Goal: Task Accomplishment & Management: Complete application form

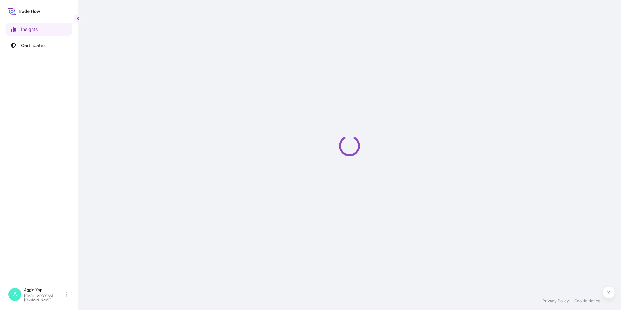
select select "2025"
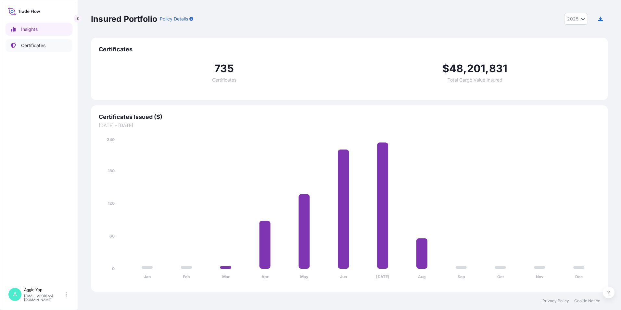
click at [46, 47] on link "Certificates" at bounding box center [39, 45] width 67 height 13
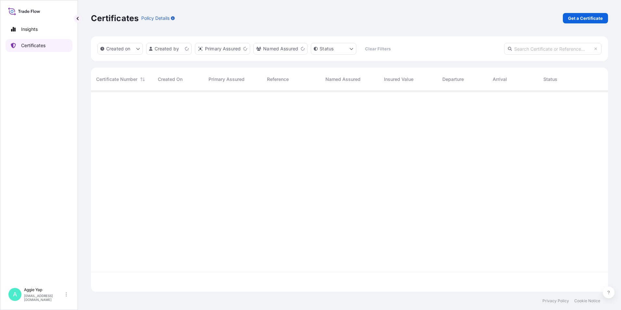
scroll to position [199, 512]
click at [581, 18] on p "Get a Certificate" at bounding box center [585, 18] width 35 height 6
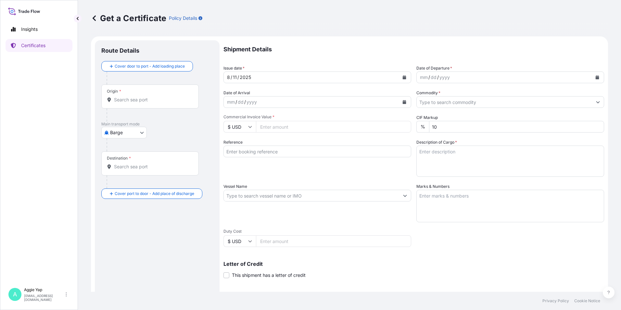
click at [116, 130] on body "Insights Certificates A [PERSON_NAME] [EMAIL_ADDRESS][DOMAIN_NAME] Get a Certif…" at bounding box center [310, 155] width 621 height 310
click at [124, 181] on span "Ocean Vessel" at bounding box center [128, 184] width 29 height 6
select select "Ocean Vessel"
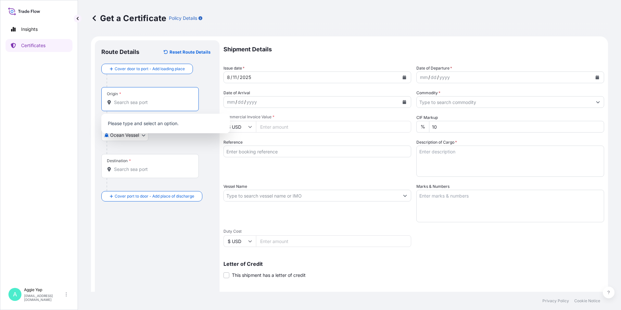
click at [148, 102] on input "Origin *" at bounding box center [152, 102] width 77 height 6
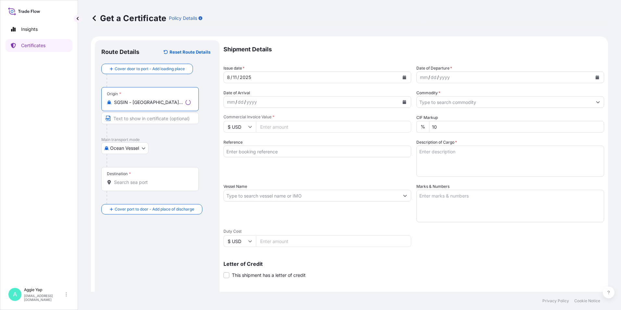
type input "SGSIN - [GEOGRAPHIC_DATA], [GEOGRAPHIC_DATA]"
click at [134, 185] on input "Destination *" at bounding box center [152, 182] width 77 height 6
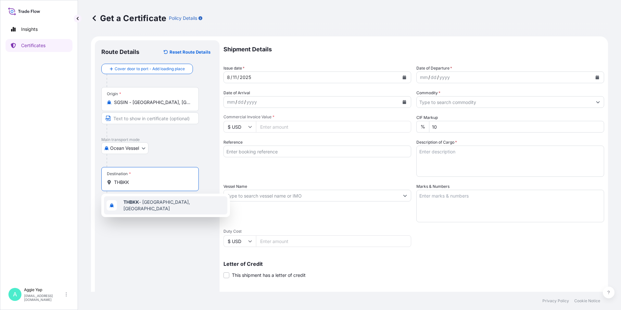
click at [144, 203] on span "THBKK - [GEOGRAPHIC_DATA], [GEOGRAPHIC_DATA]" at bounding box center [173, 205] width 101 height 13
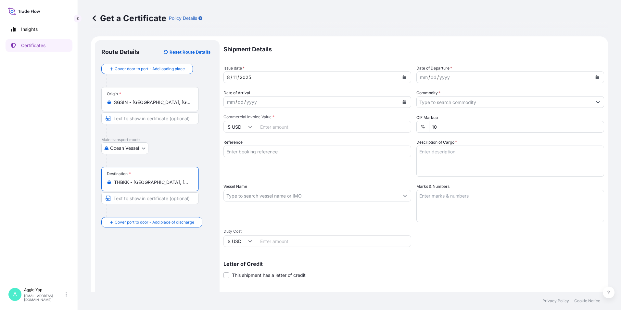
type input "THBKK - [GEOGRAPHIC_DATA], [GEOGRAPHIC_DATA]"
click at [399, 79] on button "Calendar" at bounding box center [404, 77] width 10 height 10
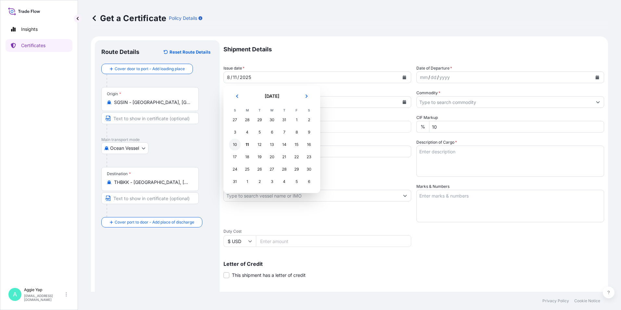
click at [238, 144] on div "10" at bounding box center [235, 145] width 12 height 12
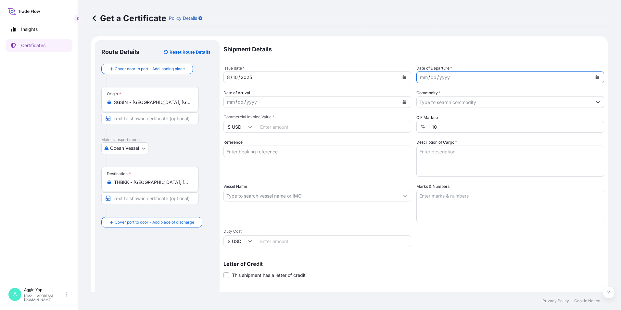
click at [595, 78] on icon "Calendar" at bounding box center [597, 77] width 4 height 4
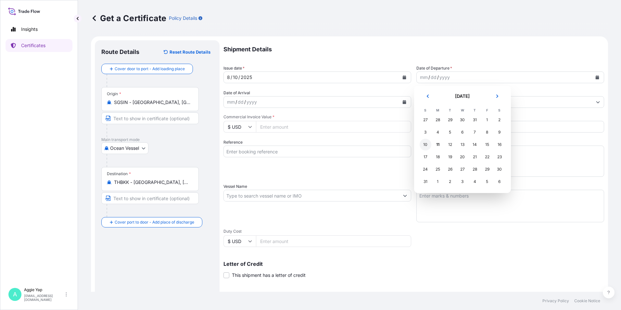
click at [427, 146] on div "10" at bounding box center [425, 145] width 12 height 12
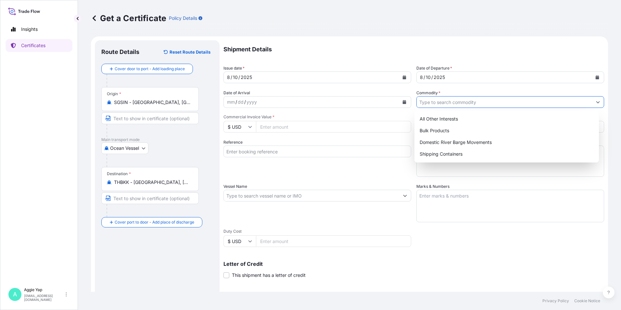
click at [435, 106] on input "Commodity *" at bounding box center [504, 102] width 175 height 12
click at [441, 151] on div "Shipping Containers" at bounding box center [507, 154] width 180 height 12
type input "Shipping Containers"
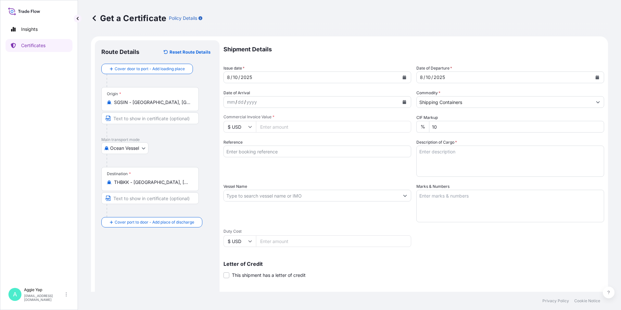
click at [287, 127] on input "Commercial Invoice Value *" at bounding box center [333, 127] width 155 height 12
type input "77698.86"
click at [263, 149] on input "Reference" at bounding box center [317, 151] width 188 height 12
type input "ENEOS (THAILAND) LTD"
click at [348, 174] on div "Reference ENEOS (THAILAND) LTD" at bounding box center [317, 158] width 188 height 38
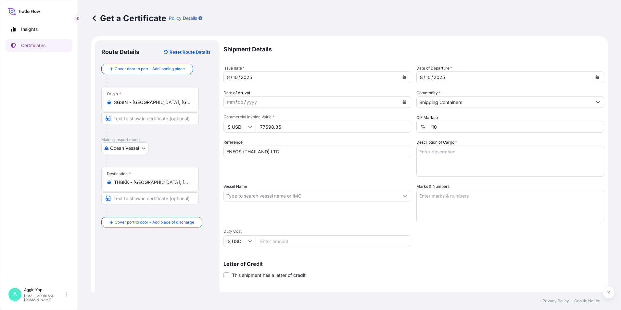
click at [451, 205] on textarea "Marks & Numbers" at bounding box center [510, 206] width 188 height 32
type textarea "AS PER BILL OF LADING"
click at [307, 195] on input "Vessel Name" at bounding box center [311, 196] width 175 height 12
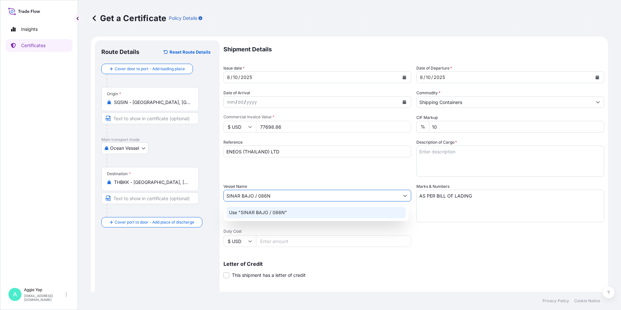
click at [260, 215] on p "Use "SINAR BAJO / 086N"" at bounding box center [258, 212] width 58 height 6
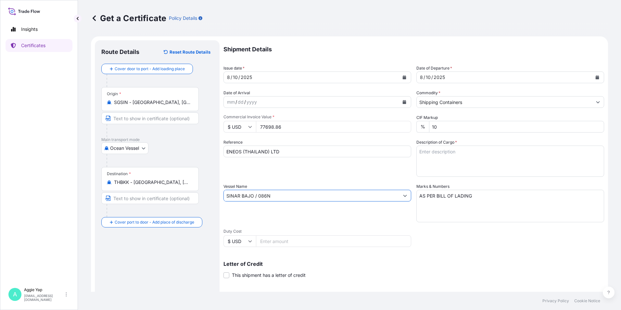
type input "SINAR BAJO / 086N"
click at [446, 163] on textarea "Description of Cargo *" at bounding box center [510, 160] width 188 height 31
click at [461, 170] on textarea "Description of Cargo *" at bounding box center [510, 160] width 188 height 31
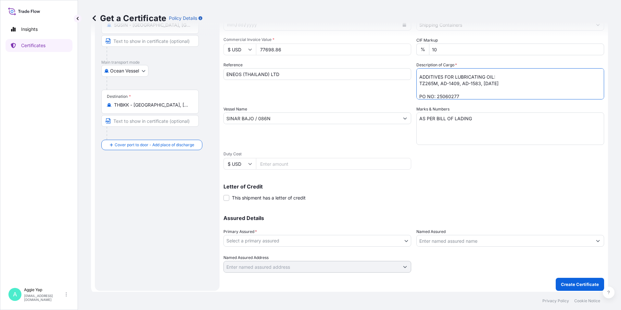
scroll to position [80, 0]
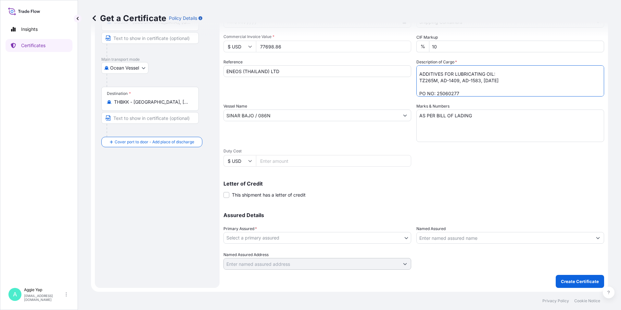
type textarea "TOTAL: 160 DRUMS ADDITIVES FOR LUBRICATING OIL: TZ265M, AD-1409, AD-1583, [DATE…"
click at [279, 237] on body "Insights Certificates A [PERSON_NAME] [EMAIL_ADDRESS][DOMAIN_NAME] Get a Certif…" at bounding box center [310, 155] width 621 height 310
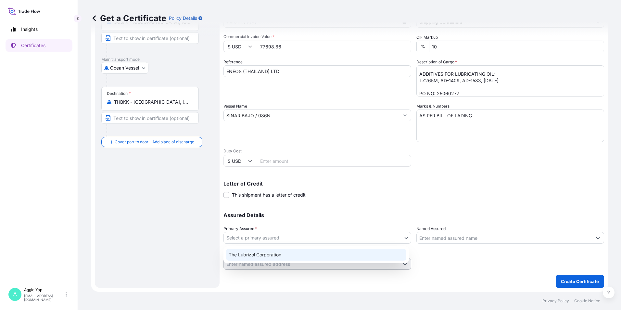
click at [281, 253] on div "The Lubrizol Corporation" at bounding box center [316, 255] width 180 height 12
select select "31566"
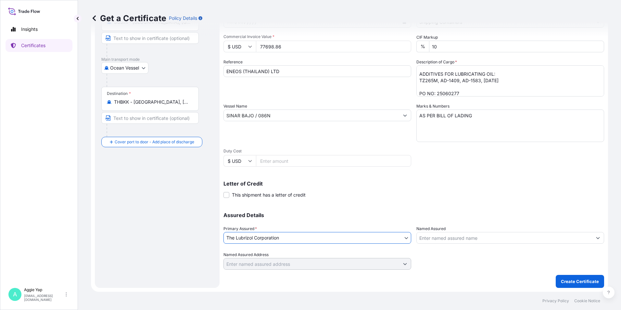
click at [421, 237] on input "Named Assured" at bounding box center [504, 238] width 175 height 12
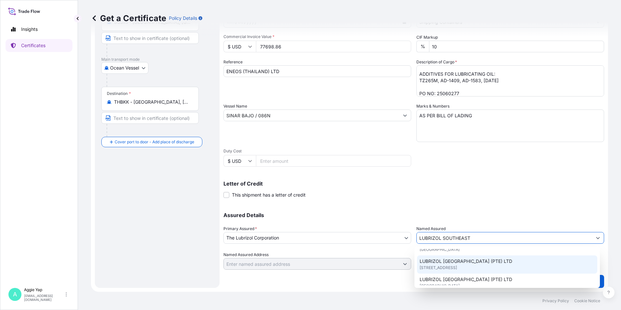
scroll to position [19, 0]
click at [454, 270] on span "[STREET_ADDRESS]" at bounding box center [437, 271] width 37 height 6
type input "LUBRIZOL [GEOGRAPHIC_DATA] (PTE) LTD"
type input "[STREET_ADDRESS]"
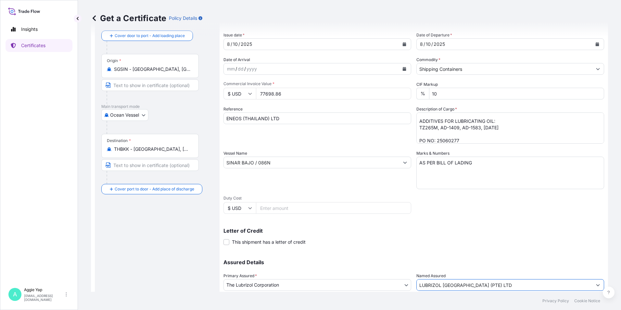
scroll to position [80, 0]
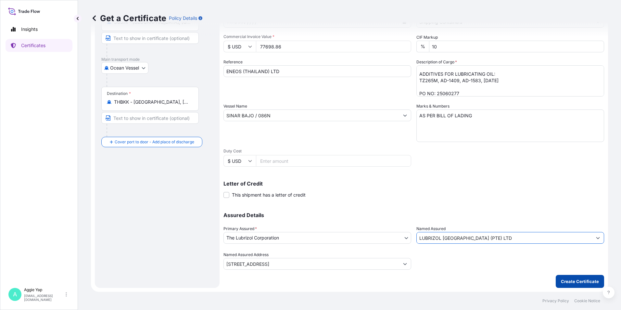
type input "LUBRIZOL [GEOGRAPHIC_DATA] (PTE) LTD"
click at [563, 287] on button "Create Certificate" at bounding box center [579, 281] width 48 height 13
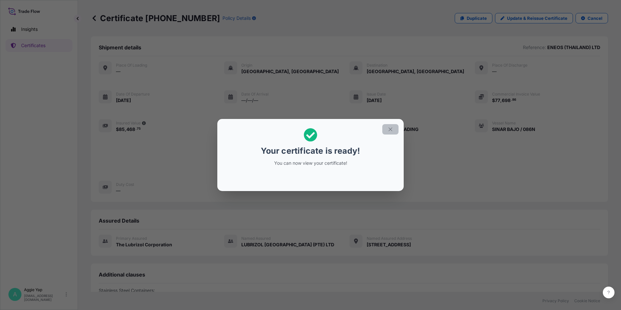
click at [387, 128] on button "button" at bounding box center [390, 129] width 16 height 10
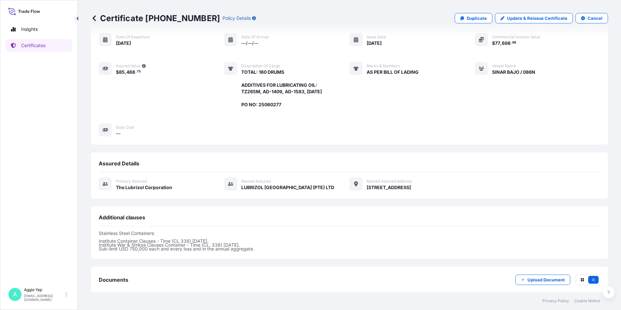
scroll to position [93, 0]
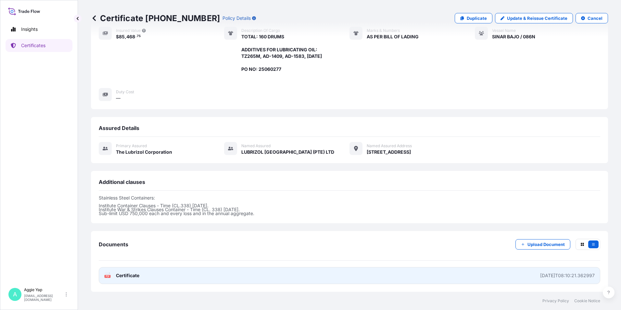
click at [156, 275] on link "PDF Certificate [DATE]T08:10:21.362997" at bounding box center [349, 275] width 501 height 17
click at [158, 272] on link "PDF Certificate [DATE]T08:10:21.362997" at bounding box center [349, 275] width 501 height 17
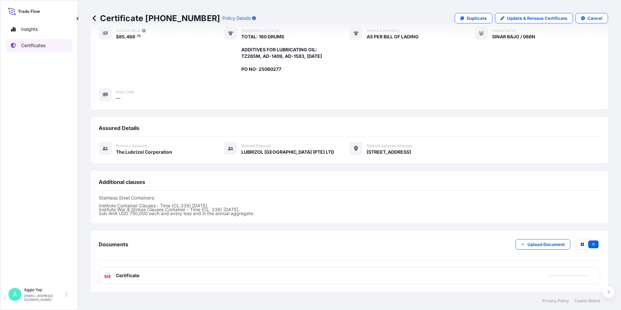
click at [55, 48] on link "Certificates" at bounding box center [39, 45] width 67 height 13
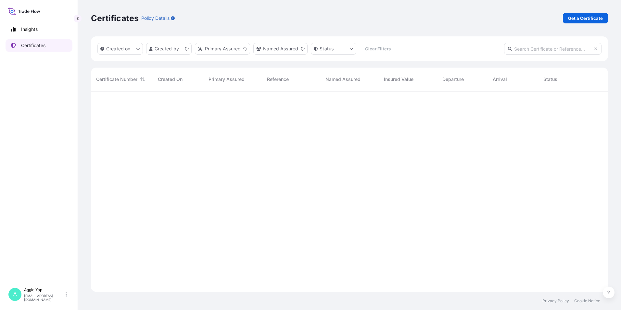
scroll to position [199, 512]
click at [575, 20] on p "Get a Certificate" at bounding box center [585, 18] width 35 height 6
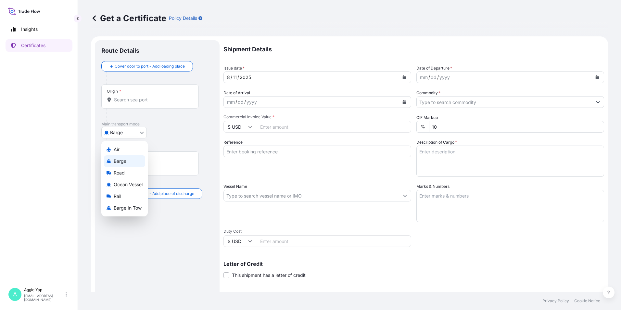
click at [111, 136] on body "Insights Certificates A [PERSON_NAME] [EMAIL_ADDRESS][DOMAIN_NAME] Get a Certif…" at bounding box center [310, 155] width 621 height 310
click at [125, 181] on div "Ocean Vessel" at bounding box center [124, 185] width 41 height 12
select select "Ocean Vessel"
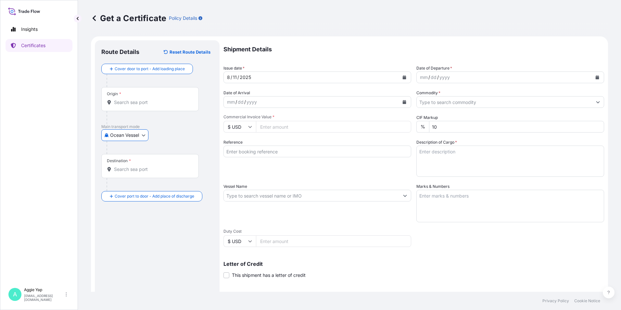
click at [161, 107] on div "Origin *" at bounding box center [149, 99] width 97 height 24
click at [161, 106] on input "Origin *" at bounding box center [152, 102] width 77 height 6
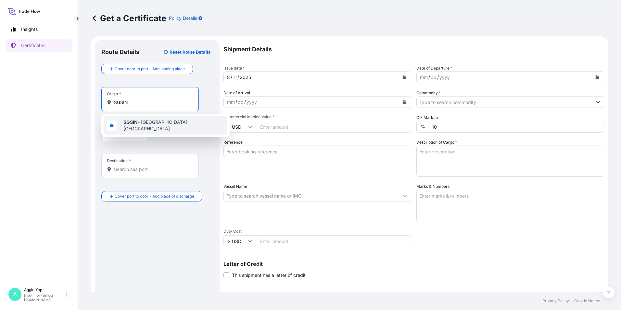
click at [165, 126] on span "SGSIN - [GEOGRAPHIC_DATA], [GEOGRAPHIC_DATA]" at bounding box center [173, 125] width 101 height 13
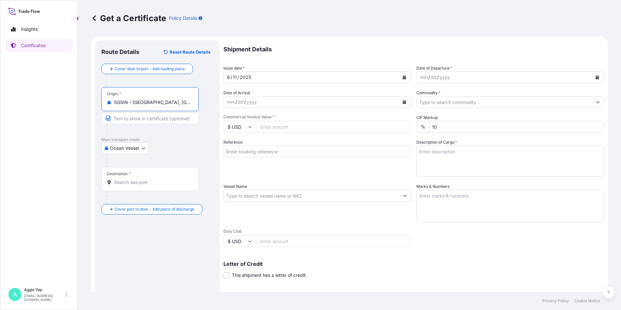
type input "SGSIN - [GEOGRAPHIC_DATA], [GEOGRAPHIC_DATA]"
click at [138, 182] on input "Destination *" at bounding box center [152, 182] width 77 height 6
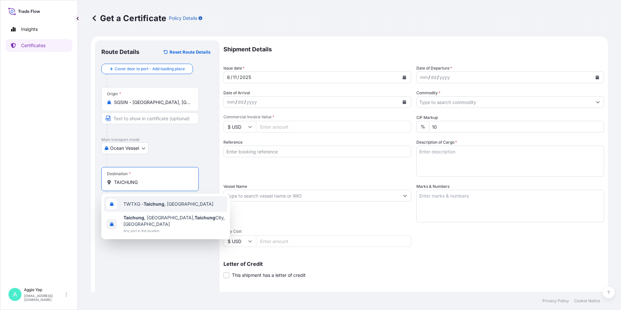
click at [142, 205] on span "TWTXG - Taichung , [GEOGRAPHIC_DATA]" at bounding box center [168, 204] width 90 height 6
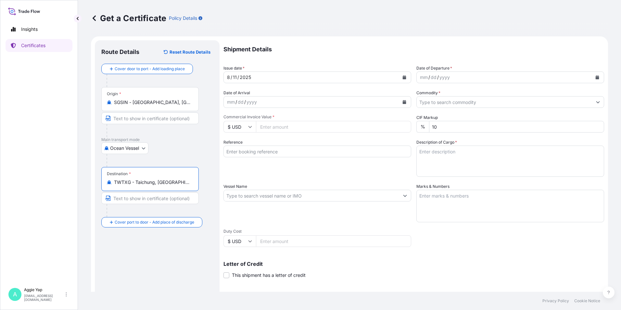
type input "TWTXG - Taichung, [GEOGRAPHIC_DATA]"
click at [179, 152] on div "Ocean Vessel Air Barge Road Ocean Vessel Rail Barge in [GEOGRAPHIC_DATA]" at bounding box center [157, 148] width 112 height 12
click at [403, 78] on button "Calendar" at bounding box center [404, 77] width 10 height 10
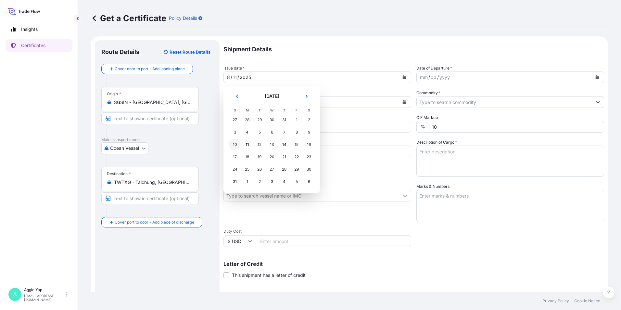
click at [236, 143] on div "10" at bounding box center [235, 145] width 12 height 12
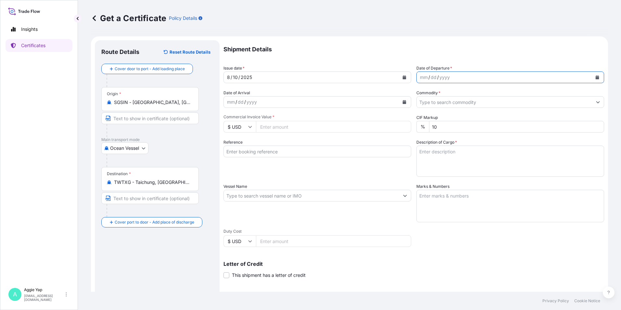
click at [595, 75] on button "Calendar" at bounding box center [597, 77] width 10 height 10
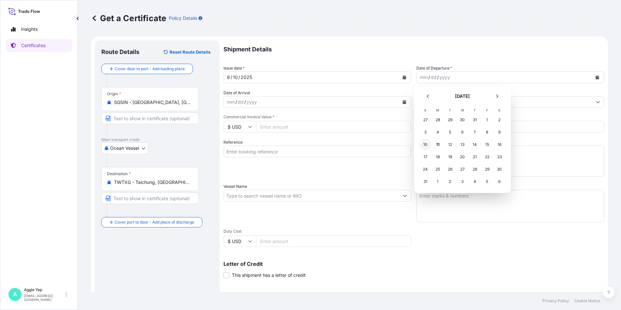
click at [427, 144] on div "10" at bounding box center [425, 145] width 12 height 12
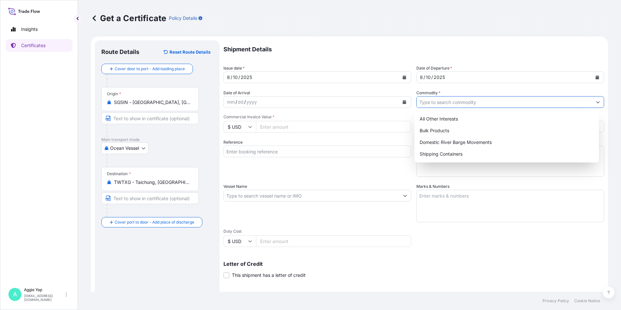
click at [445, 102] on input "Commodity *" at bounding box center [504, 102] width 175 height 12
click at [447, 158] on div "Shipping Containers" at bounding box center [507, 154] width 180 height 12
type input "Shipping Containers"
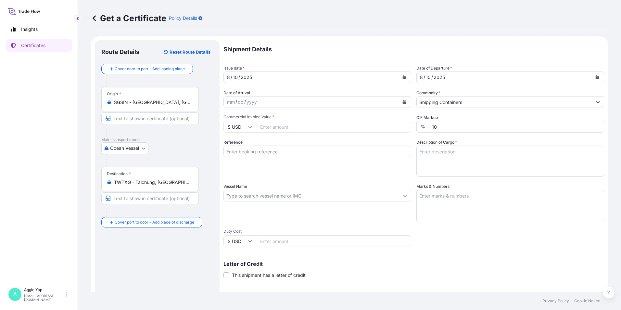
click at [315, 128] on input "Commercial Invoice Value *" at bounding box center [333, 127] width 155 height 12
type input "64695.23"
click at [327, 153] on input "Reference" at bounding box center [317, 151] width 188 height 12
type input "TAIWAN ENEOS CO LTD"
click at [275, 196] on input "Vessel Name" at bounding box center [311, 196] width 175 height 12
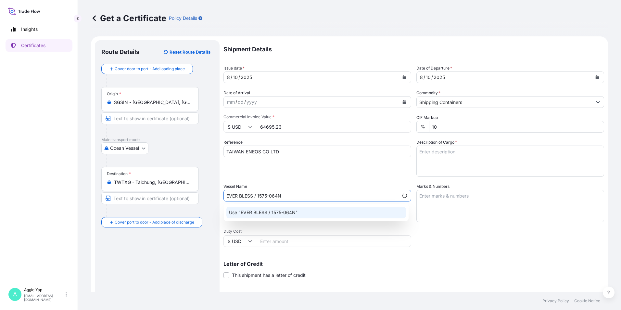
click at [338, 211] on div "Use "EVER BLESS / 1575-064N"" at bounding box center [316, 212] width 180 height 12
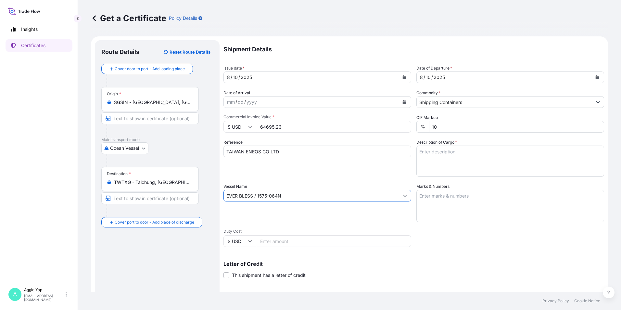
type input "EVER BLESS / 1575-064N"
click at [440, 203] on textarea "Marks & Numbers" at bounding box center [510, 206] width 188 height 32
type textarea "AS PER BILL OF LADING"
click at [276, 242] on input "Duty Cost" at bounding box center [333, 241] width 155 height 12
click at [452, 159] on textarea "Description of Cargo *" at bounding box center [510, 160] width 188 height 31
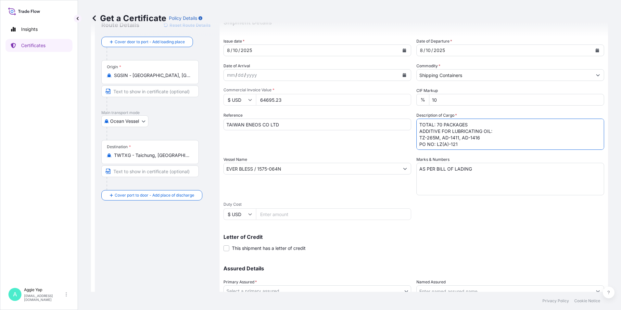
scroll to position [80, 0]
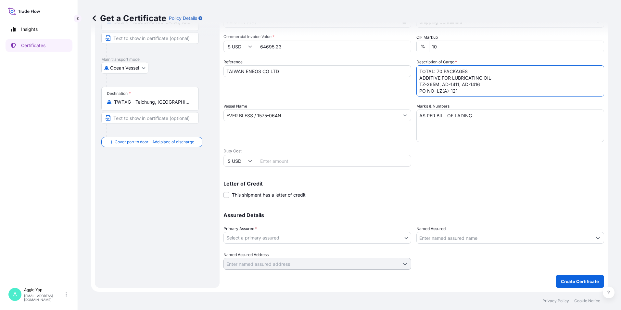
type textarea "TOTAL: 70 PACKAGES ADDITIVE FOR LUBRICATING OIL: TZ-265M, AD-1411, AD-1416 PO N…"
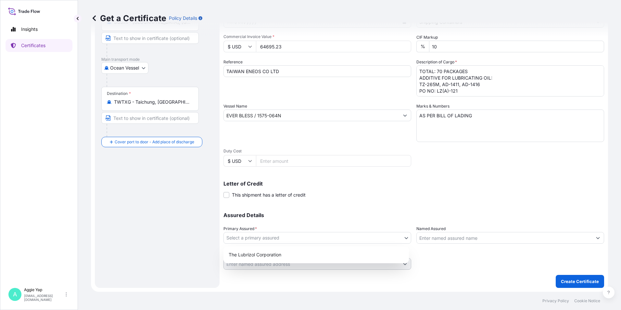
click at [277, 239] on body "Insights Certificates A [PERSON_NAME] [EMAIL_ADDRESS][DOMAIN_NAME] Get a Certif…" at bounding box center [310, 155] width 621 height 310
click at [270, 255] on div "The Lubrizol Corporation" at bounding box center [316, 255] width 180 height 12
select select "31566"
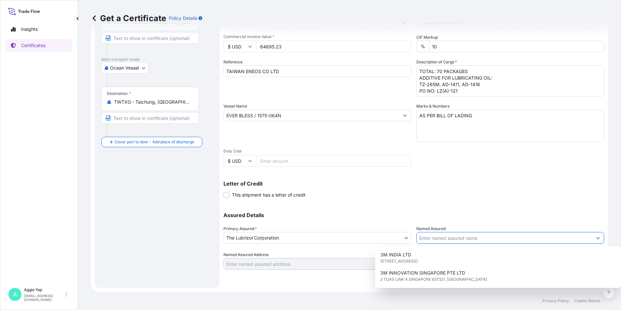
click at [439, 242] on input "Named Assured" at bounding box center [504, 238] width 175 height 12
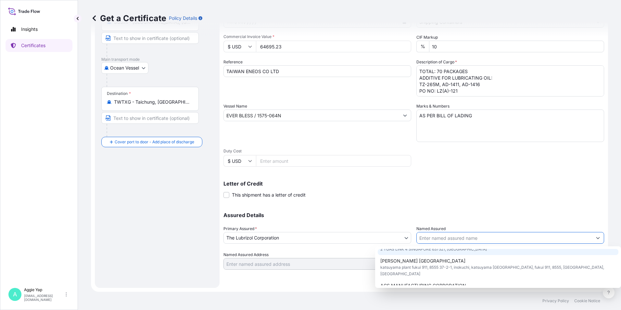
scroll to position [65, 0]
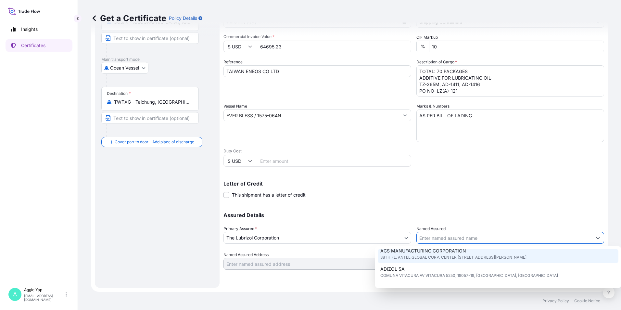
click at [447, 236] on input "Named Assured" at bounding box center [504, 238] width 175 height 12
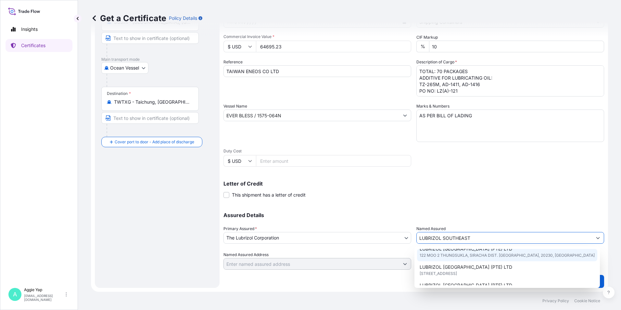
scroll to position [32, 0]
click at [457, 258] on span "[STREET_ADDRESS]" at bounding box center [437, 258] width 37 height 6
type input "LUBRIZOL [GEOGRAPHIC_DATA] (PTE) LTD"
type input "[STREET_ADDRESS]"
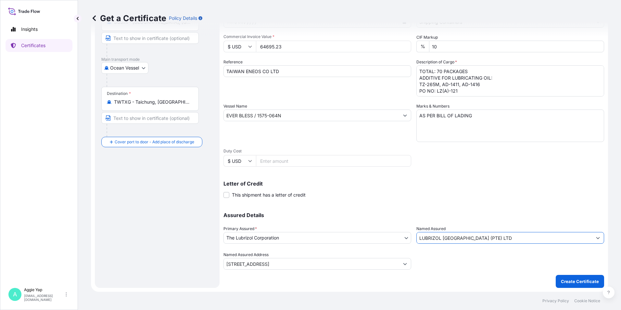
type input "LUBRIZOL [GEOGRAPHIC_DATA] (PTE) LTD"
click at [466, 270] on div "Shipment Details Issue date * [DATE] Date of Departure * [DATE] Date of Arrival…" at bounding box center [413, 124] width 380 height 328
click at [572, 284] on p "Create Certificate" at bounding box center [580, 281] width 38 height 6
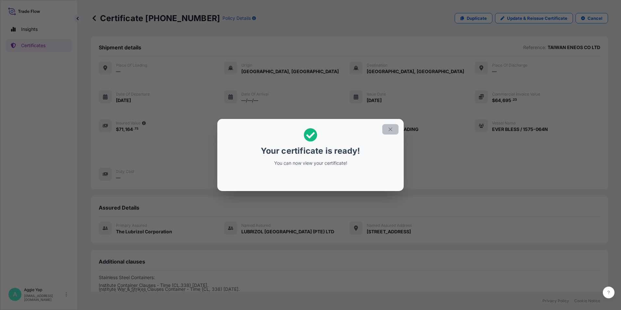
click at [387, 129] on icon "button" at bounding box center [390, 129] width 6 height 6
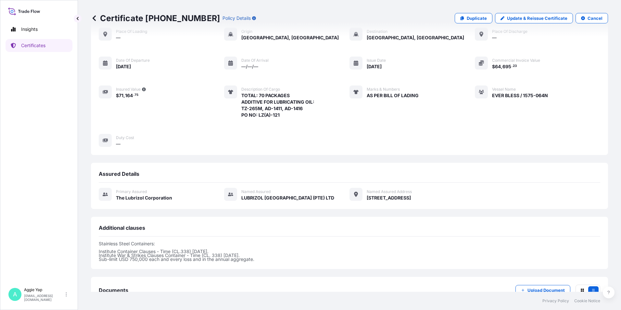
scroll to position [80, 0]
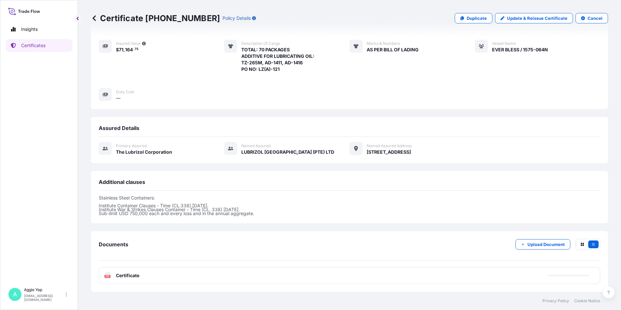
click at [160, 279] on div "PDF Certificate" at bounding box center [349, 275] width 501 height 17
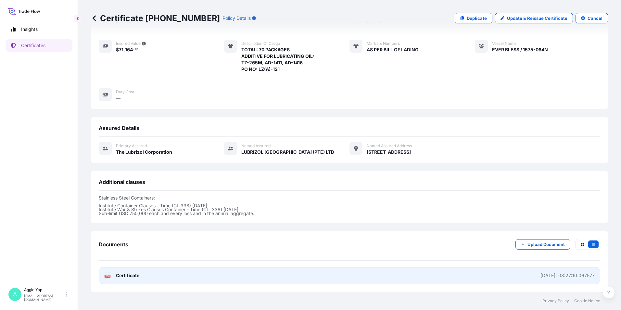
click at [159, 275] on link "PDF Certificate [DATE]T08:27:10.067577" at bounding box center [349, 275] width 501 height 17
